Goal: Task Accomplishment & Management: Use online tool/utility

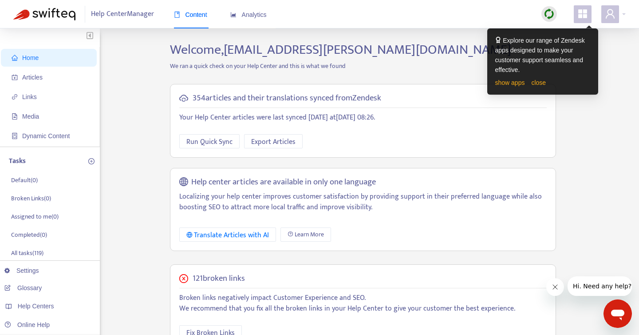
click at [545, 86] on div "show apps close" at bounding box center [542, 83] width 95 height 10
click at [541, 84] on link "close" at bounding box center [538, 82] width 15 height 7
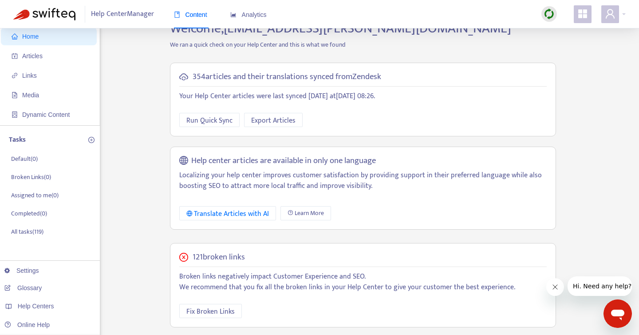
scroll to position [23, 0]
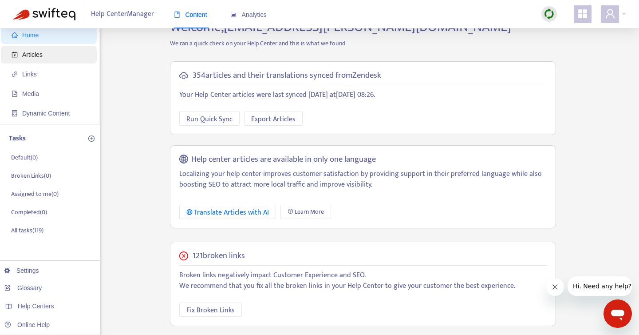
click at [32, 59] on span "Articles" at bounding box center [51, 55] width 78 height 18
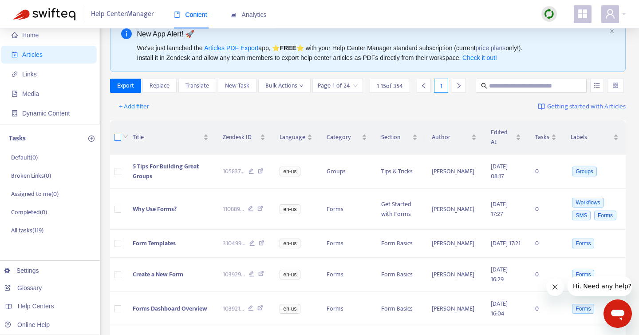
click at [117, 142] on label at bounding box center [117, 137] width 7 height 10
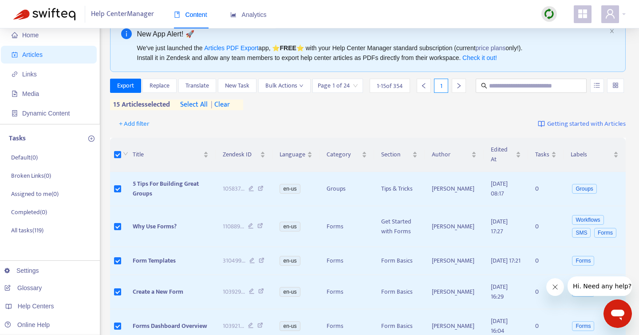
click at [195, 110] on span "select all" at bounding box center [194, 104] width 28 height 11
click at [110, 87] on button "Export" at bounding box center [125, 86] width 31 height 14
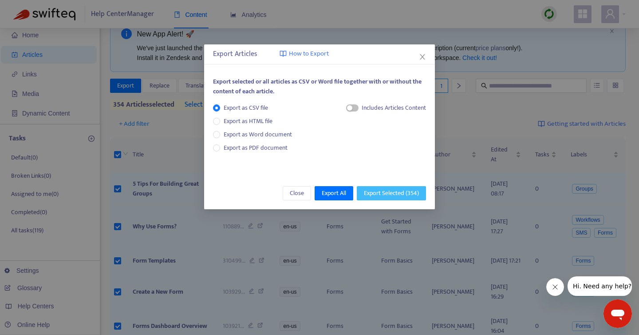
click at [378, 192] on span "Export Selected ( 354 )" at bounding box center [391, 193] width 55 height 10
